Goal: Information Seeking & Learning: Learn about a topic

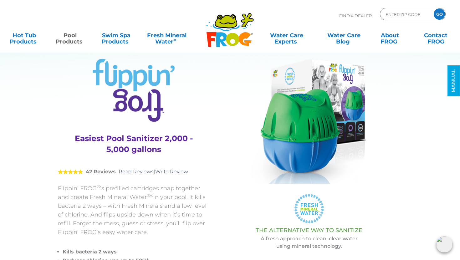
scroll to position [13, 0]
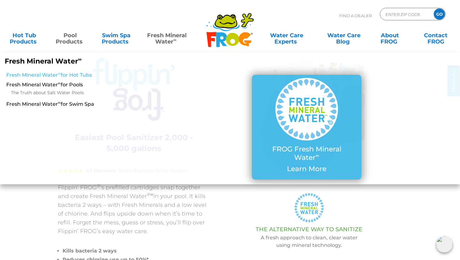
click at [54, 76] on link "Fresh Mineral Water ∞ for Hot Tubs" at bounding box center [79, 75] width 147 height 7
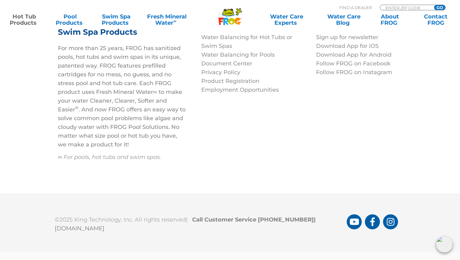
scroll to position [1547, 0]
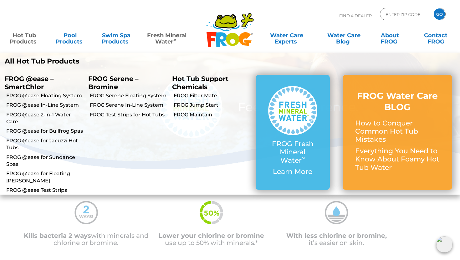
click at [21, 36] on link "Hot Tub Products" at bounding box center [24, 35] width 36 height 13
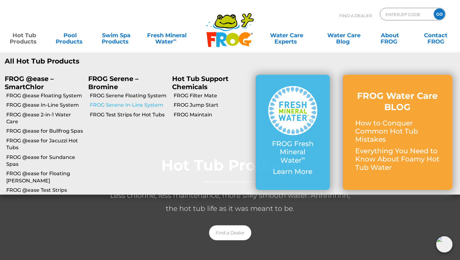
click at [126, 106] on link "FROG Serene In-Line System" at bounding box center [128, 105] width 77 height 7
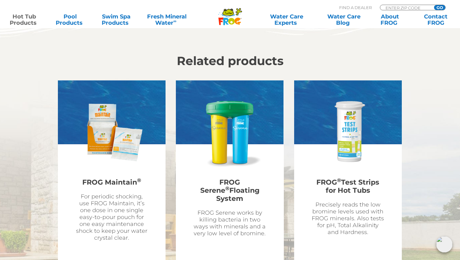
scroll to position [1600, 0]
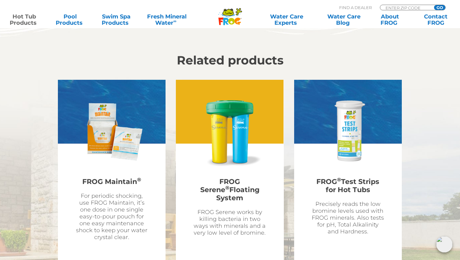
click at [234, 174] on h2 "FROG Serene ® Floating System" at bounding box center [229, 189] width 73 height 31
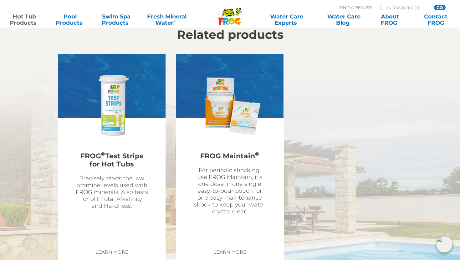
scroll to position [1540, 0]
